Goal: Communication & Community: Connect with others

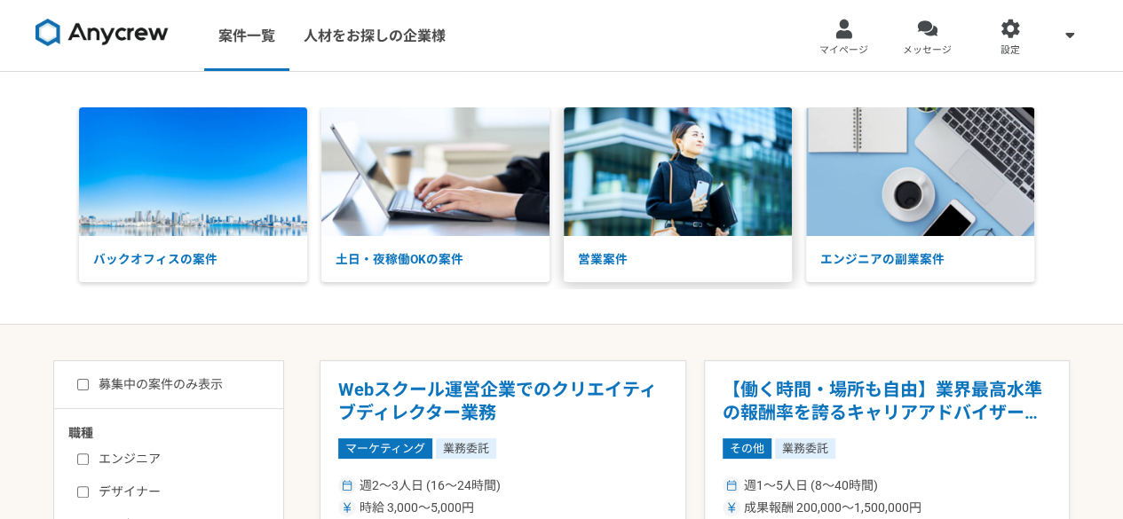
scroll to position [178, 0]
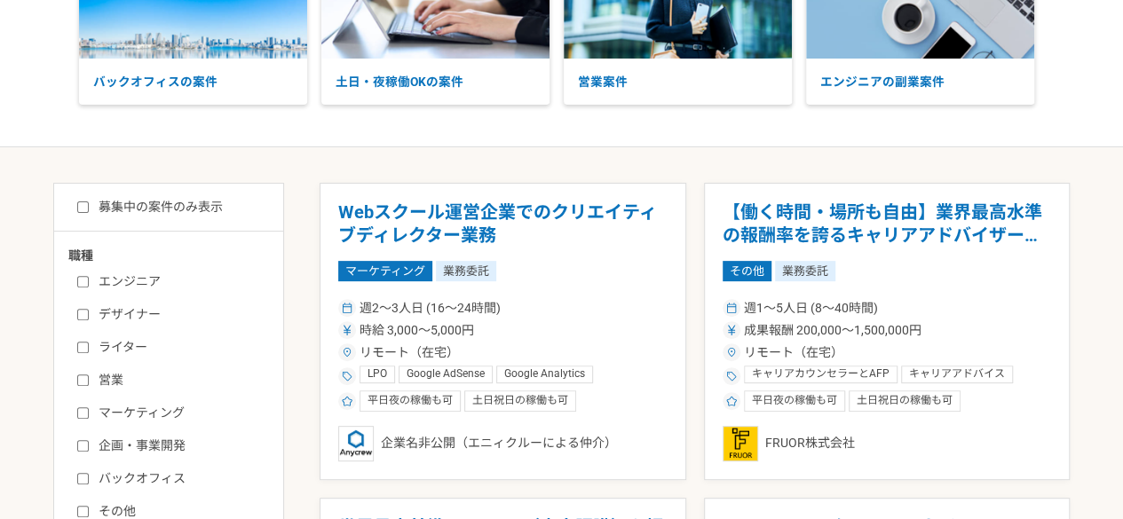
click at [190, 200] on label "募集中の案件のみ表示" at bounding box center [150, 207] width 146 height 19
click at [89, 202] on input "募集中の案件のみ表示" at bounding box center [83, 208] width 12 height 12
checkbox input "true"
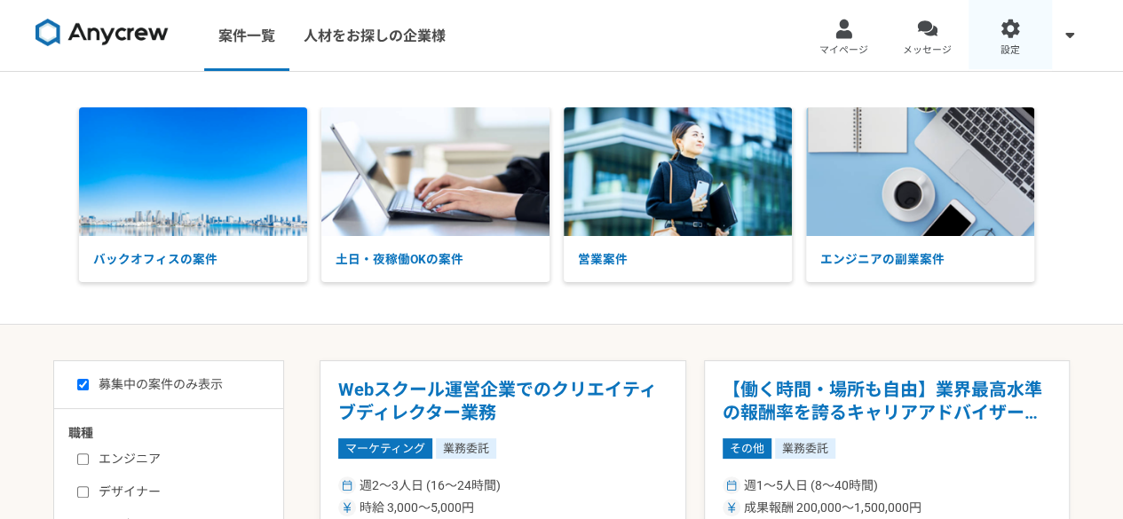
click at [1019, 28] on div at bounding box center [1011, 29] width 20 height 20
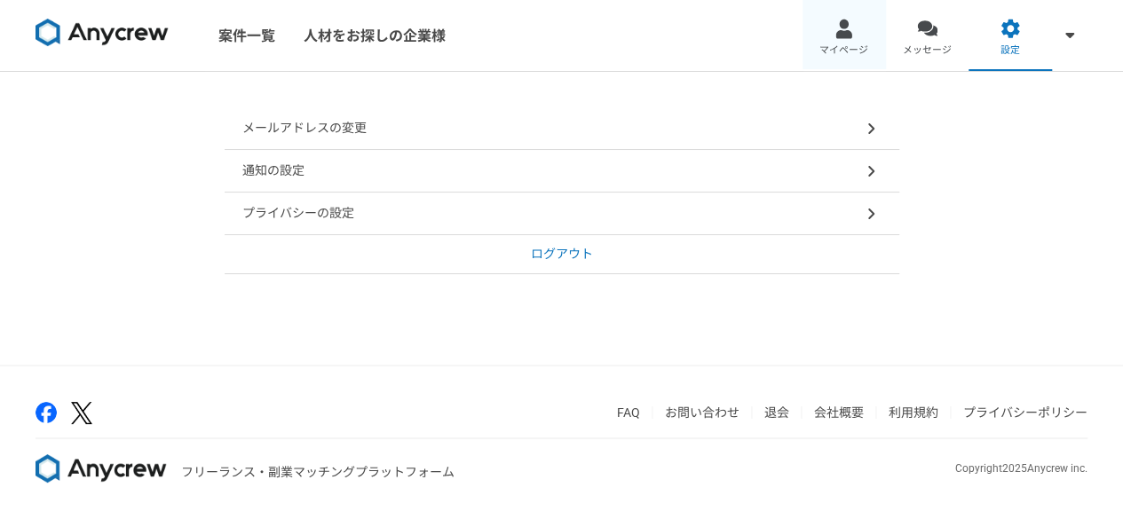
click at [843, 33] on div at bounding box center [844, 29] width 20 height 20
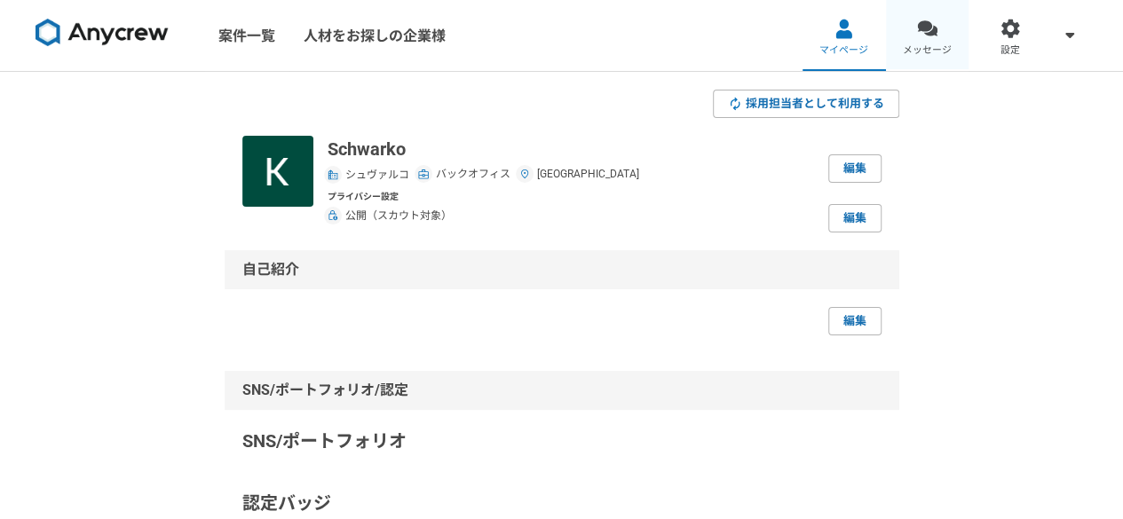
click at [925, 40] on link "メッセージ" at bounding box center [927, 35] width 83 height 71
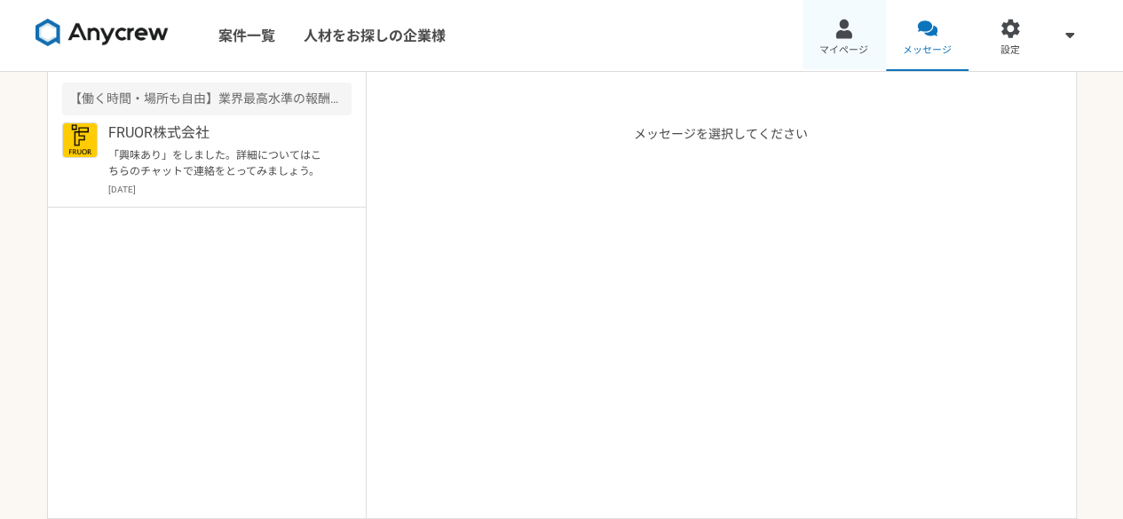
click at [863, 33] on link "マイページ" at bounding box center [844, 35] width 83 height 71
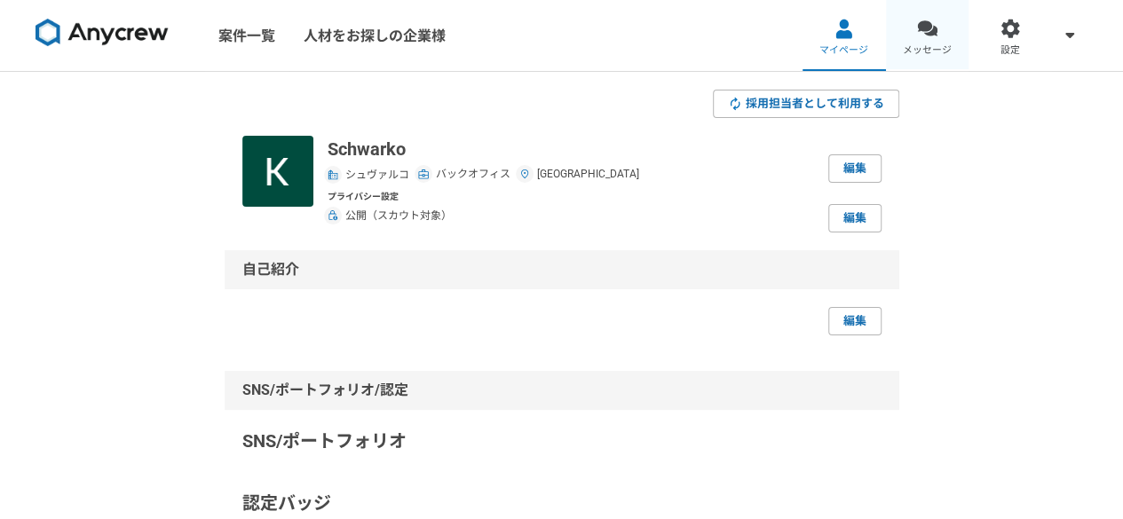
click at [911, 22] on link "メッセージ" at bounding box center [927, 35] width 83 height 71
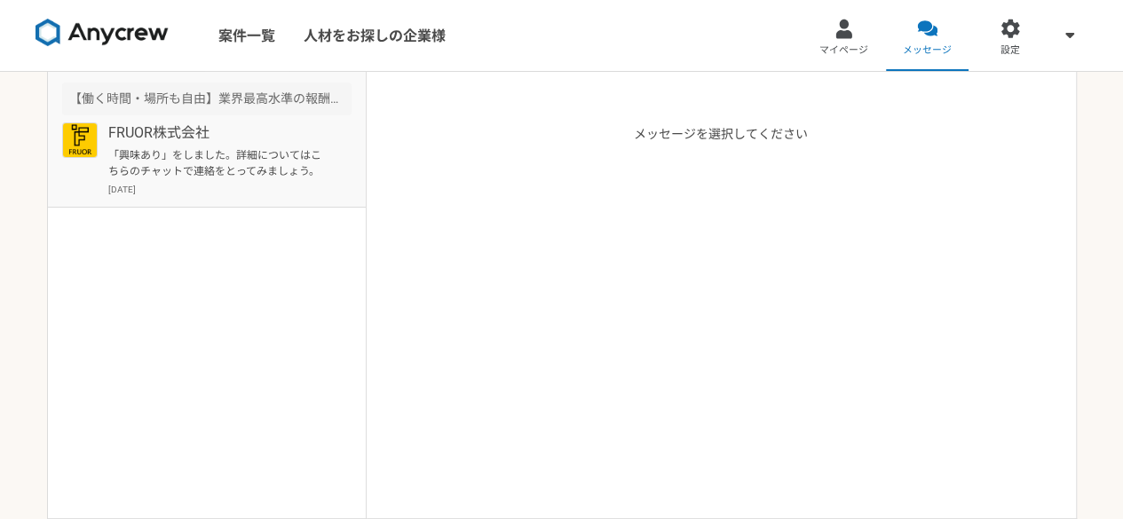
click at [196, 165] on p "「興味あり」をしました。詳細についてはこちらのチャットで連絡をとってみましょう。" at bounding box center [217, 163] width 219 height 32
